Goal: Task Accomplishment & Management: Complete application form

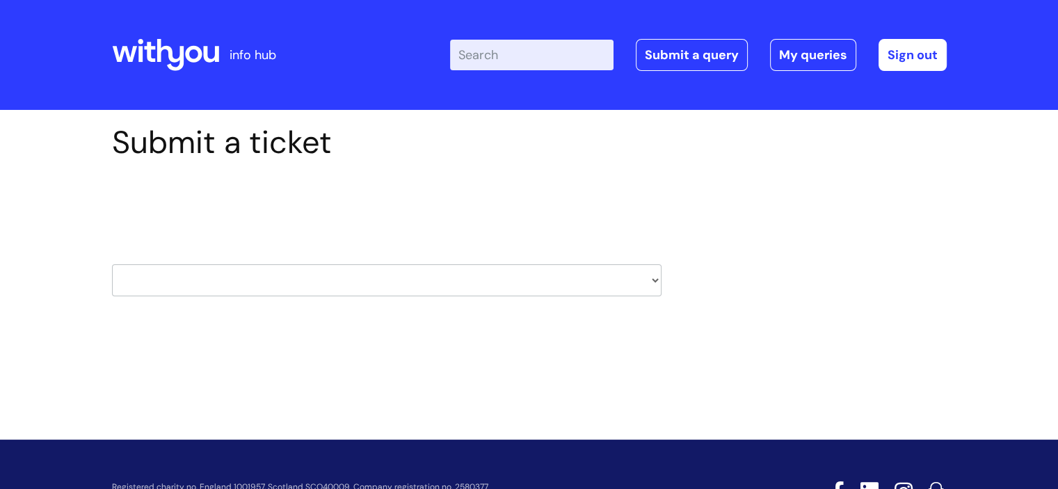
select select "learning_and_development"
click at [112, 264] on select "HR / People IT and Support Clinical Drug Alerts Finance Accounts Data Support T…" at bounding box center [386, 280] width 549 height 32
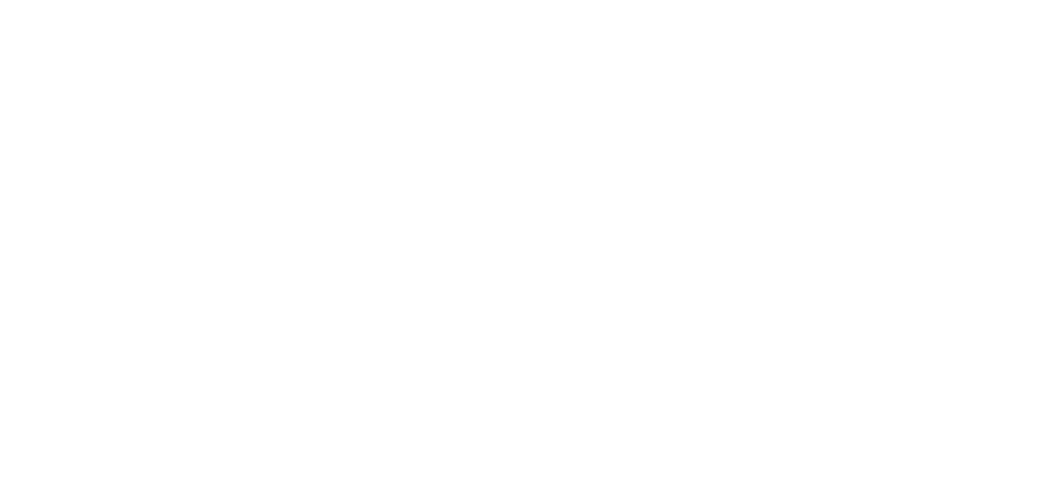
click at [0, 0] on html at bounding box center [0, 0] width 0 height 0
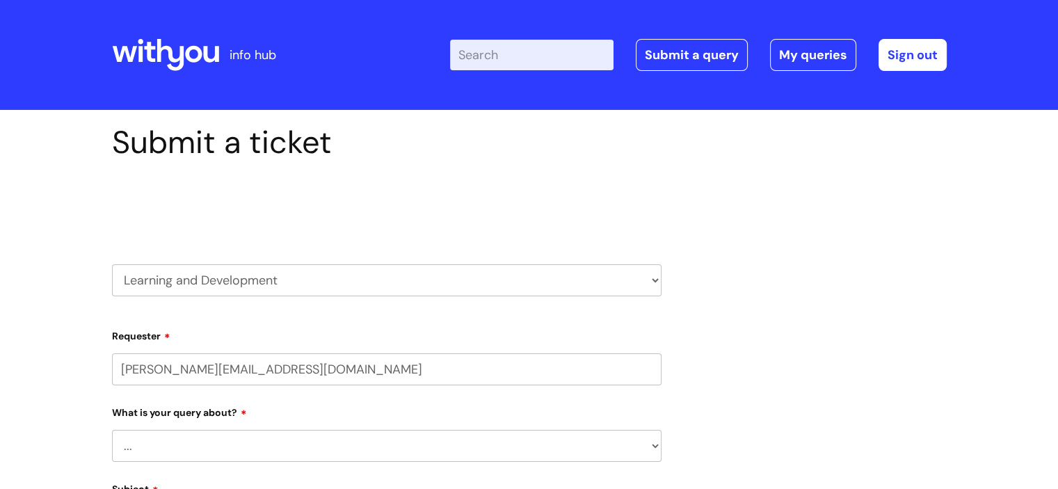
select select "80004418365"
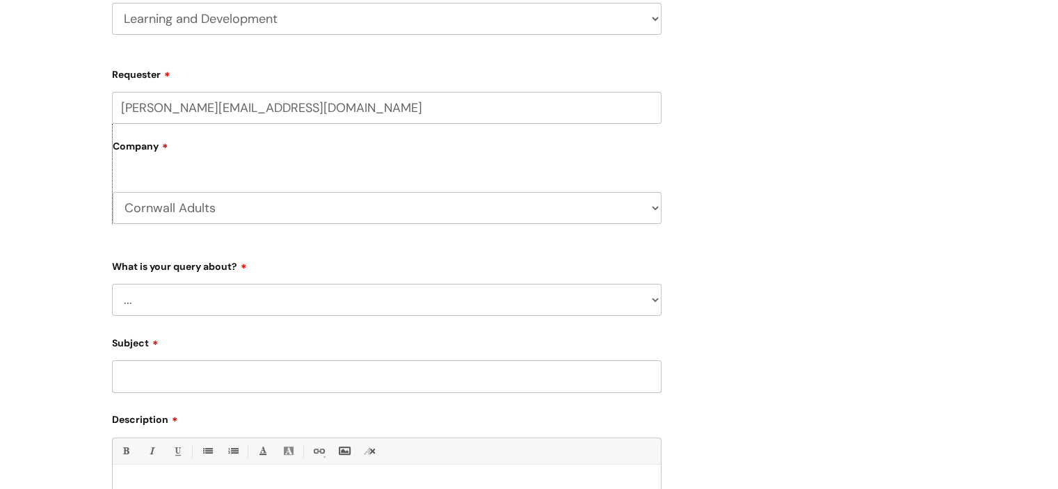
scroll to position [278, 0]
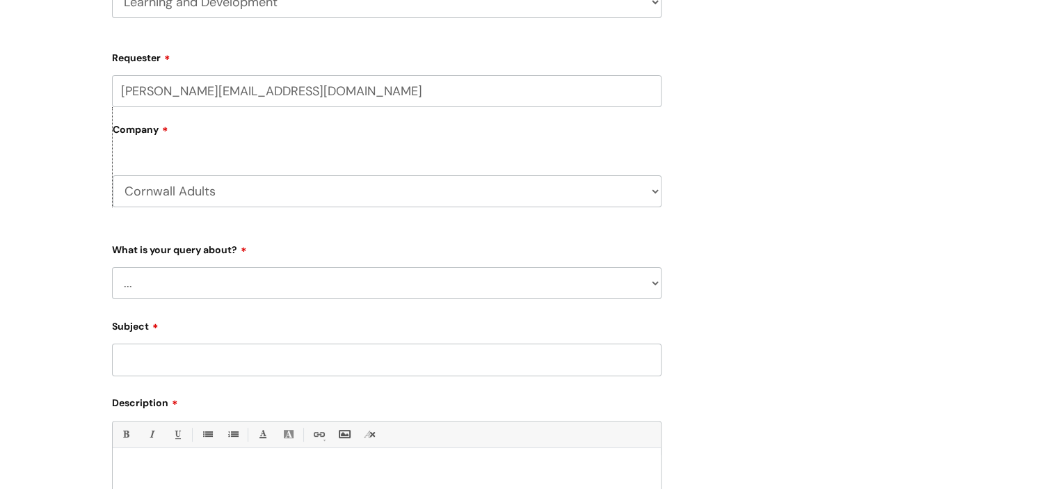
click at [369, 195] on select "Cornwall Adults WithYou Current Staff" at bounding box center [387, 191] width 549 height 32
click at [113, 175] on select "Cornwall Adults WithYou Current Staff" at bounding box center [387, 191] width 549 height 32
click at [239, 283] on select "... Question about a training course or session booking Ask about apprenticeshi…" at bounding box center [386, 283] width 549 height 32
select select "Something else / not listed here"
click at [112, 267] on select "... Question about a training course or session booking Ask about apprenticeshi…" at bounding box center [386, 283] width 549 height 32
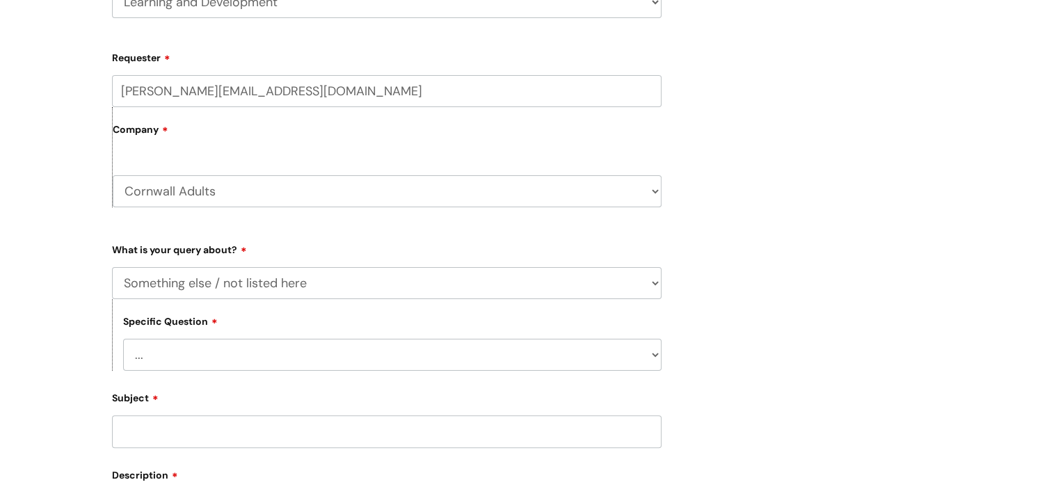
click at [242, 362] on select "... Other" at bounding box center [392, 355] width 538 height 32
select select "Other"
click at [123, 339] on select "... Other" at bounding box center [392, 355] width 538 height 32
click at [156, 438] on input "Subject" at bounding box center [386, 431] width 549 height 32
type input "I have completed"
